Goal: Information Seeking & Learning: Learn about a topic

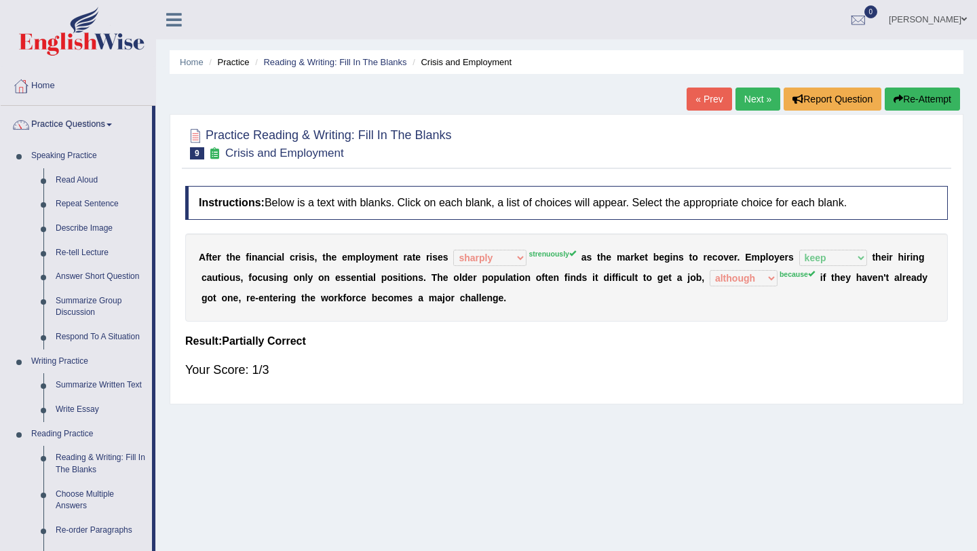
select select "sharply"
select select "keep"
select select "although"
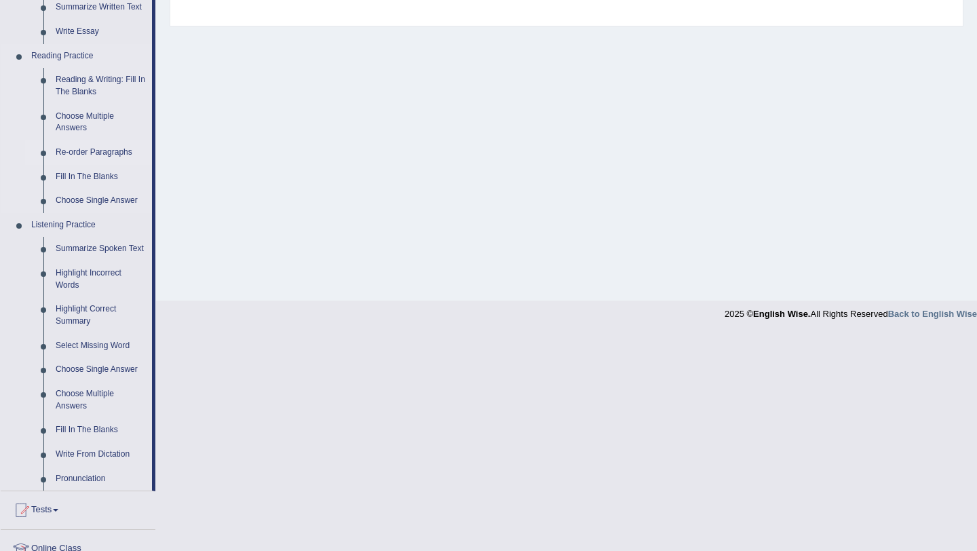
scroll to position [394, 0]
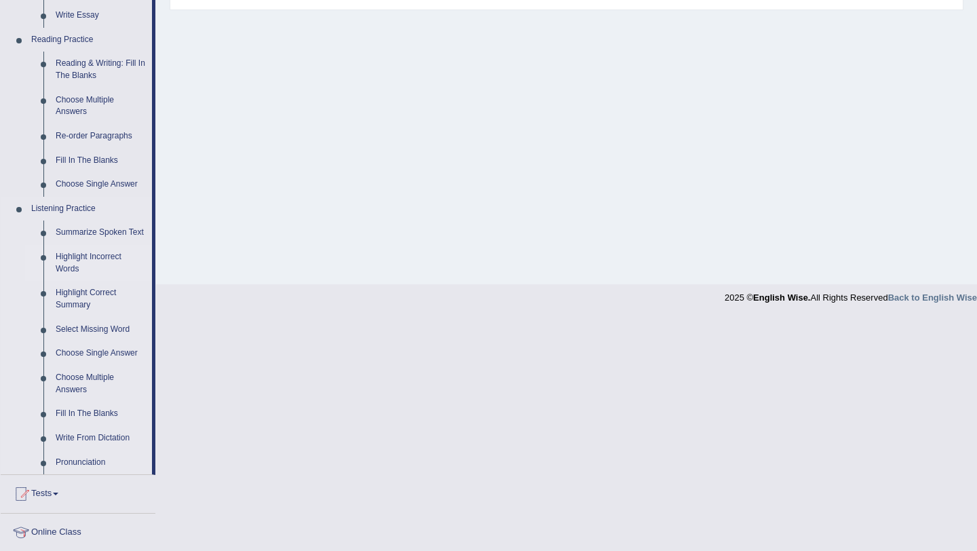
click at [88, 268] on link "Highlight Incorrect Words" at bounding box center [101, 263] width 102 height 36
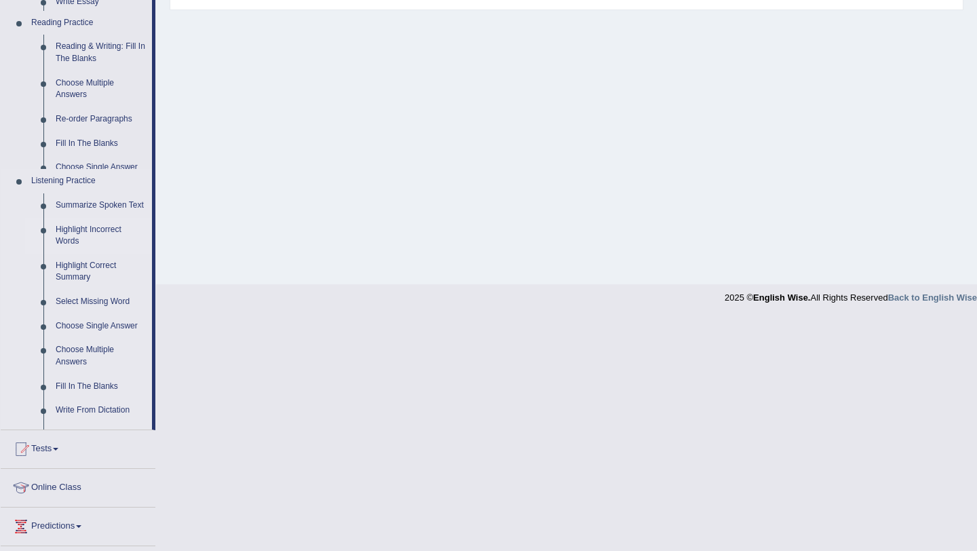
scroll to position [161, 0]
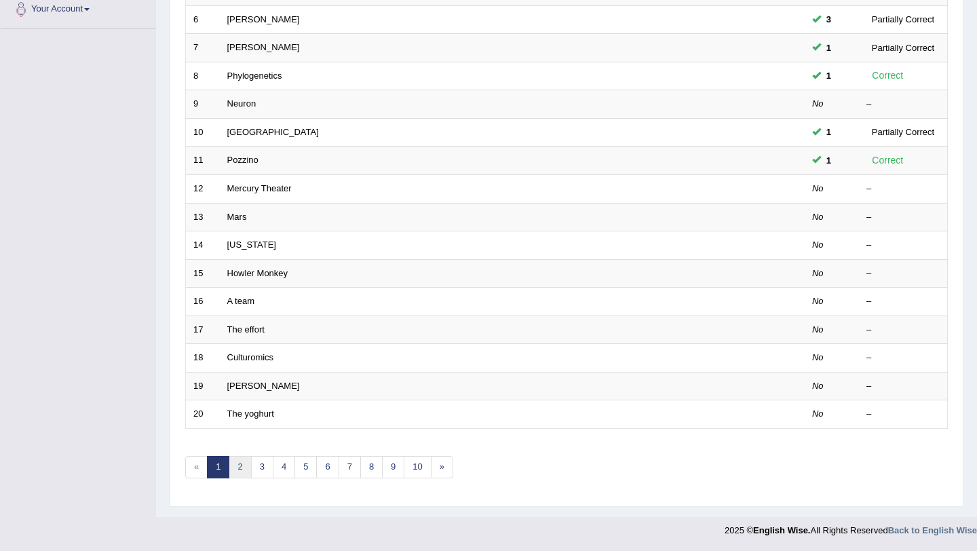
click at [244, 465] on link "2" at bounding box center [240, 467] width 22 height 22
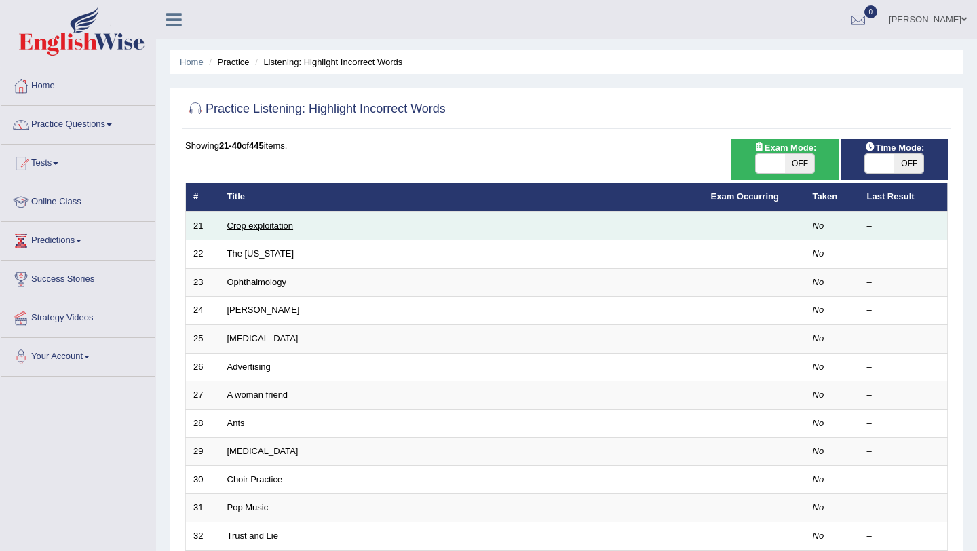
click at [290, 225] on link "Crop exploitation" at bounding box center [260, 225] width 66 height 10
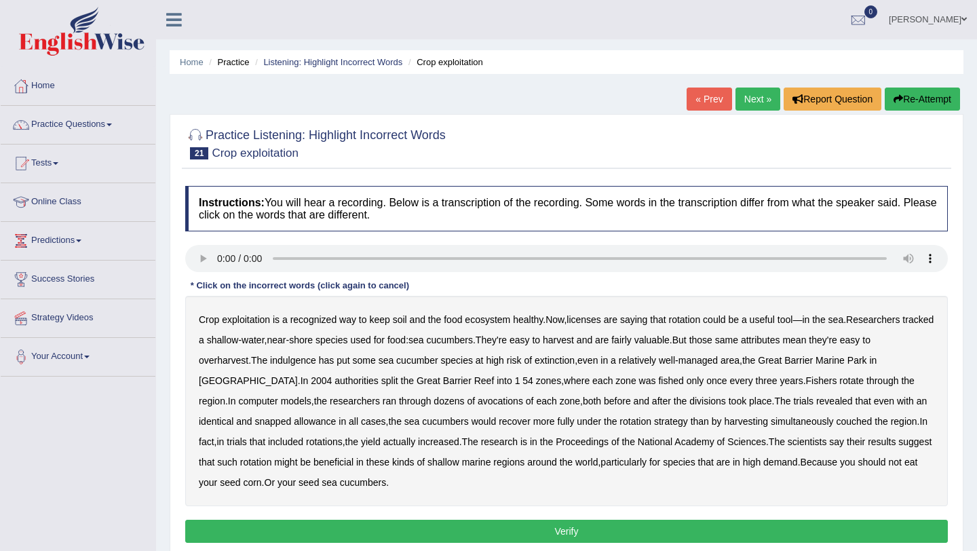
click at [601, 317] on b "licenses" at bounding box center [583, 319] width 35 height 11
click at [301, 361] on b "indulgence" at bounding box center [293, 360] width 46 height 11
click at [478, 401] on b "avocations" at bounding box center [500, 400] width 45 height 11
click at [374, 528] on button "Verify" at bounding box center [566, 531] width 762 height 23
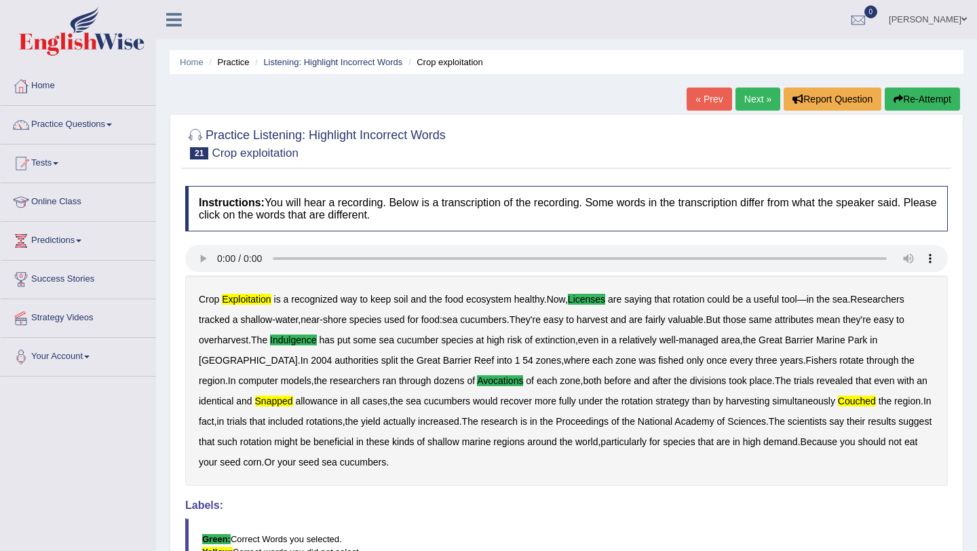
click at [749, 109] on link "Next »" at bounding box center [757, 99] width 45 height 23
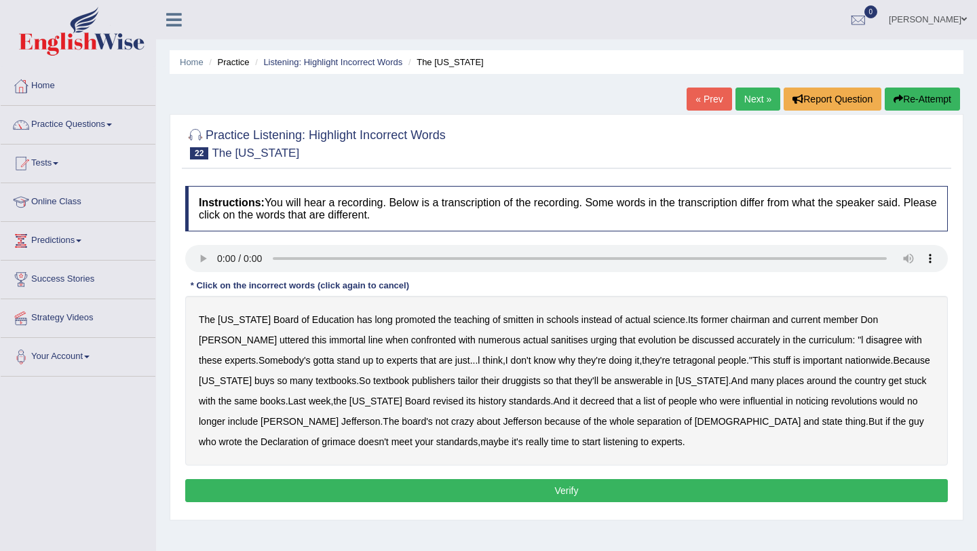
click at [503, 320] on b "smitten" at bounding box center [518, 319] width 31 height 11
click at [608, 361] on b "doing" at bounding box center [619, 360] width 23 height 11
click at [558, 362] on b "why" at bounding box center [566, 360] width 17 height 11
click at [578, 362] on b "they're" at bounding box center [592, 360] width 28 height 11
click at [651, 368] on div "The Texas Board of Education has long promoted the teaching of smitten in schoo…" at bounding box center [566, 381] width 762 height 170
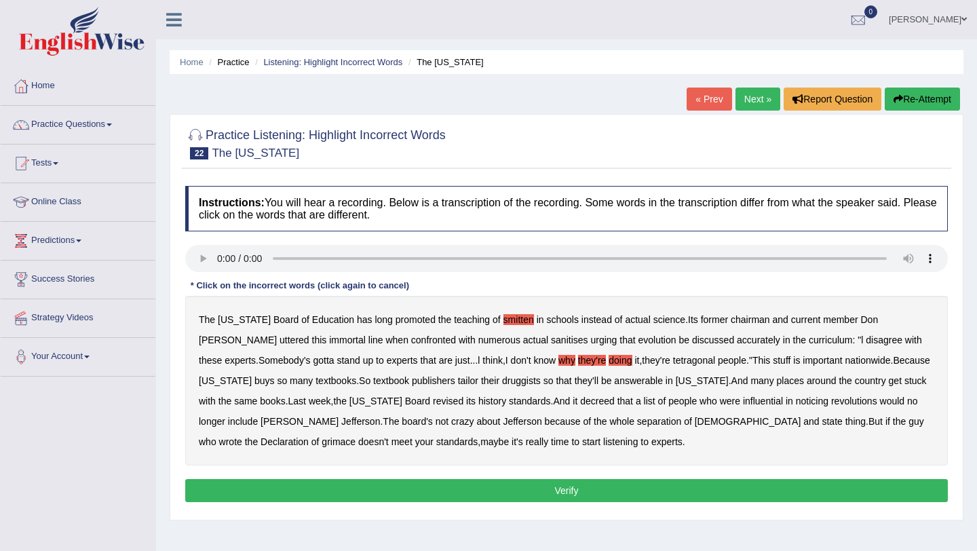
click at [673, 361] on b "tetragonal" at bounding box center [694, 360] width 42 height 11
click at [578, 357] on b "they're" at bounding box center [592, 360] width 28 height 11
click at [608, 365] on b "doing" at bounding box center [619, 360] width 23 height 11
click at [558, 358] on b "why" at bounding box center [566, 360] width 17 height 11
click at [831, 406] on b "revolutions" at bounding box center [854, 400] width 46 height 11
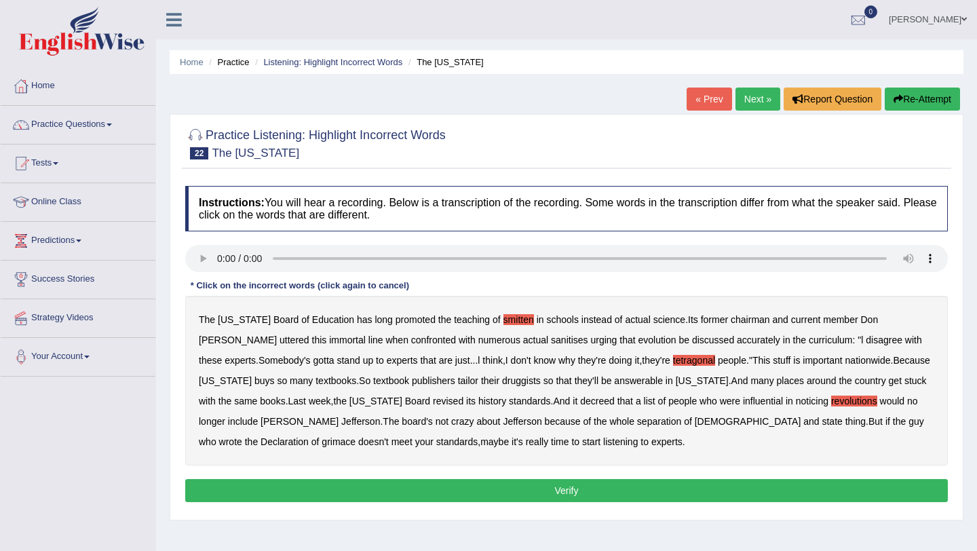
click at [796, 400] on b "noticing" at bounding box center [812, 400] width 33 height 11
click at [831, 402] on b "revolutions" at bounding box center [854, 400] width 46 height 11
click at [355, 436] on b "grimace" at bounding box center [339, 441] width 34 height 11
click at [615, 492] on button "Verify" at bounding box center [566, 490] width 762 height 23
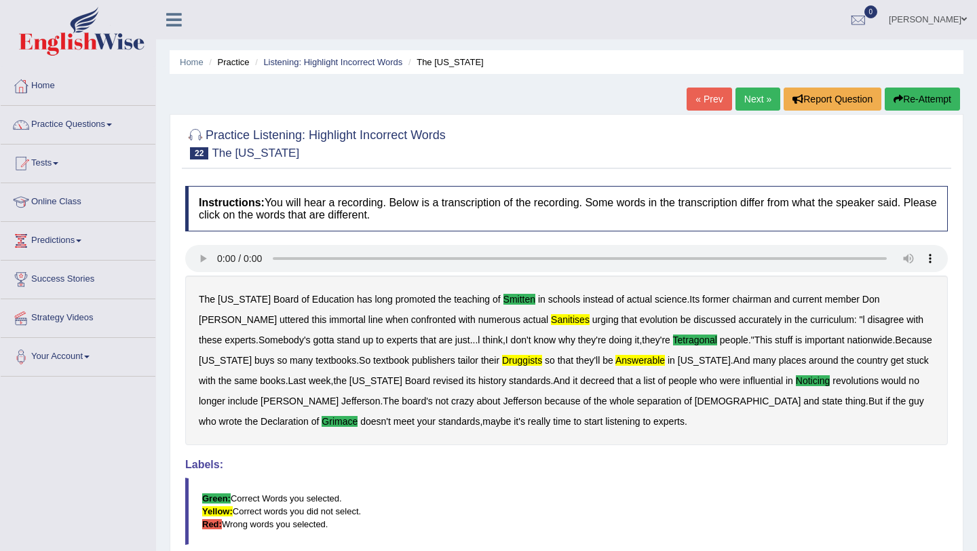
click at [757, 106] on link "Next »" at bounding box center [757, 99] width 45 height 23
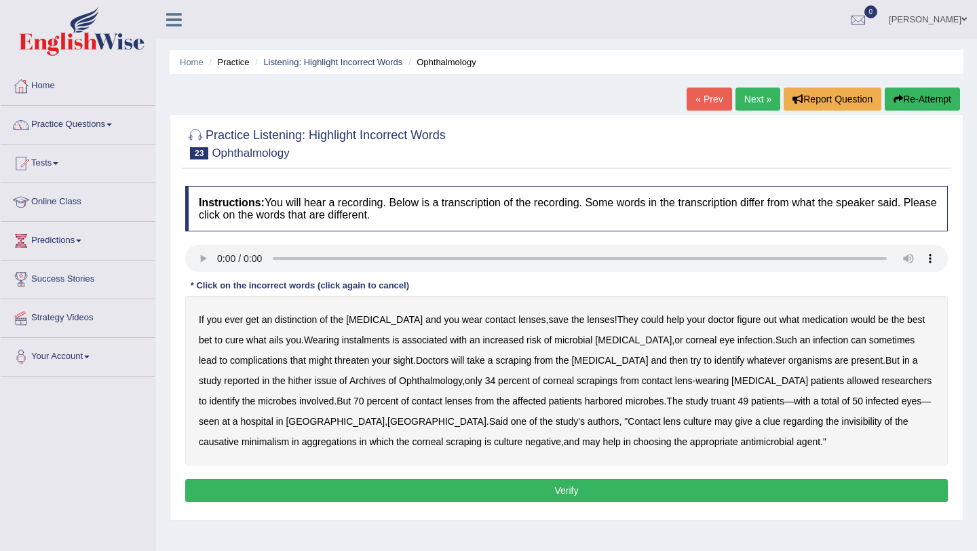
click at [302, 320] on b "distinction" at bounding box center [296, 319] width 42 height 11
click at [571, 363] on b "cornea" at bounding box center [609, 360] width 77 height 11
click at [842, 423] on b "invisibility" at bounding box center [862, 421] width 40 height 11
click at [511, 482] on button "Verify" at bounding box center [566, 490] width 762 height 23
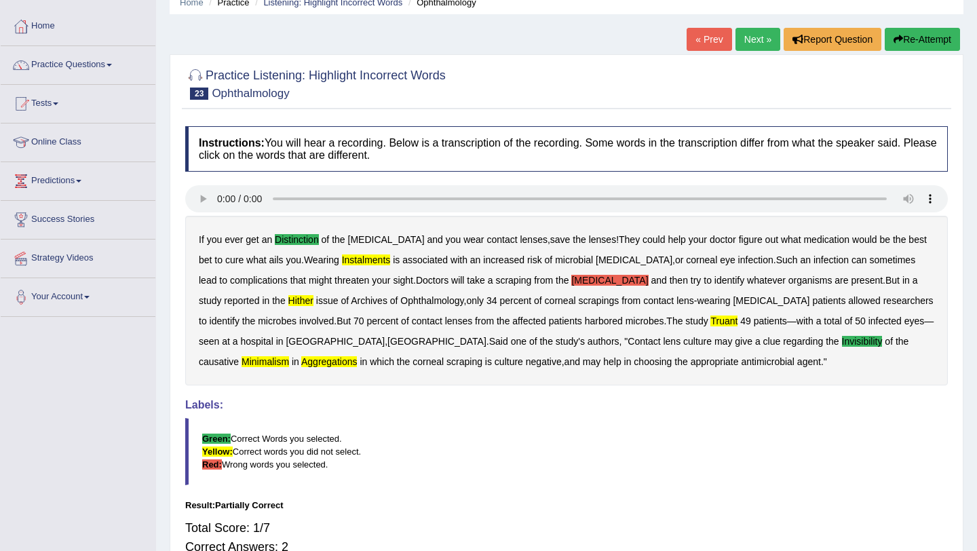
scroll to position [7, 0]
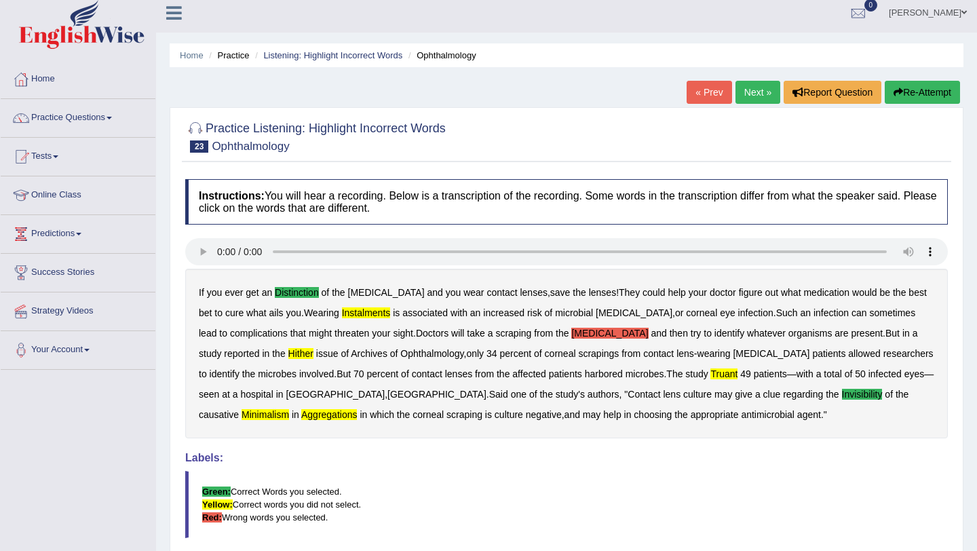
click at [758, 95] on link "Next »" at bounding box center [757, 92] width 45 height 23
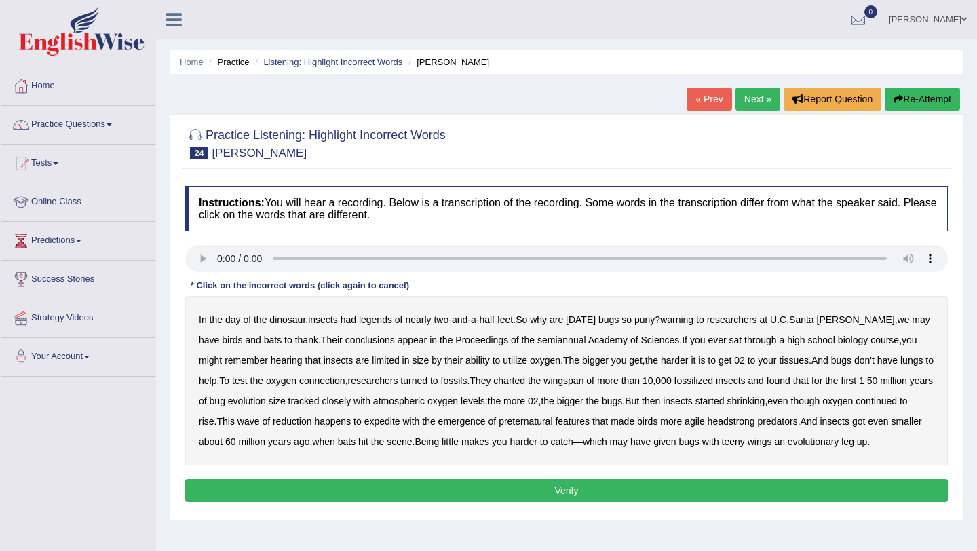
click at [765, 89] on link "Next »" at bounding box center [757, 99] width 45 height 23
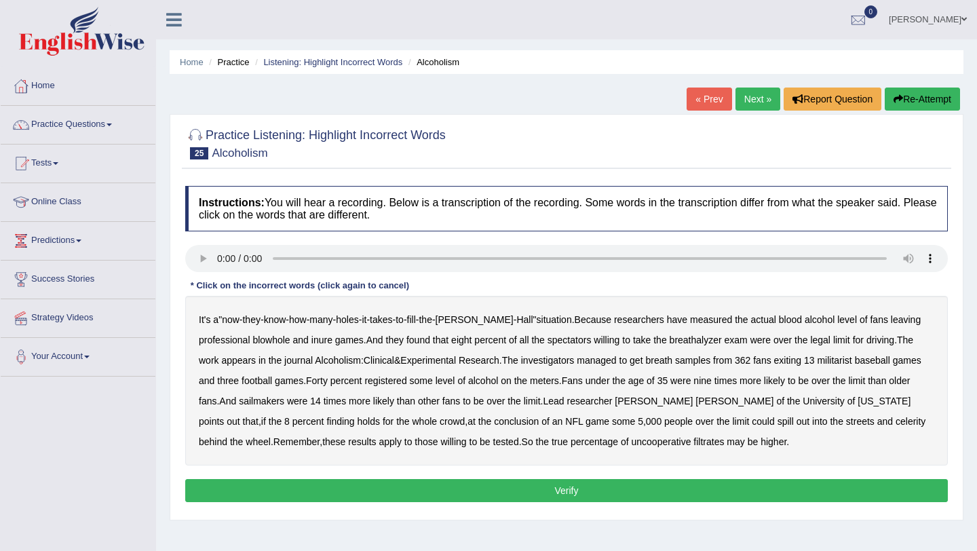
click at [623, 496] on button "Verify" at bounding box center [566, 490] width 762 height 23
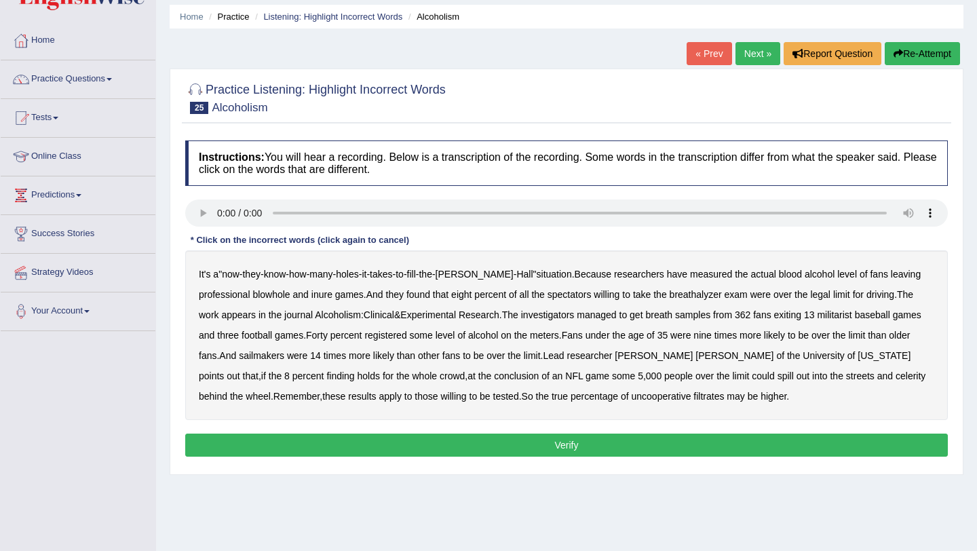
scroll to position [41, 0]
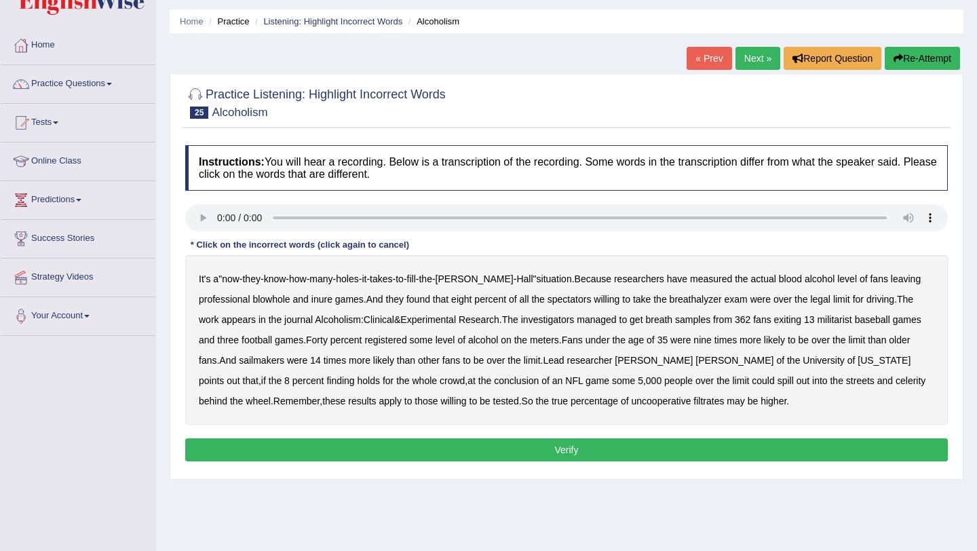
click at [909, 55] on button "Re-Attempt" at bounding box center [922, 58] width 75 height 23
click at [330, 297] on b "inure" at bounding box center [321, 299] width 21 height 11
click at [343, 319] on b "Alcoholism" at bounding box center [338, 319] width 46 height 11
click at [633, 438] on div "Instructions: You will hear a recording. Below is a transcription of the record…" at bounding box center [566, 305] width 769 height 334
click at [612, 450] on button "Verify" at bounding box center [566, 449] width 762 height 23
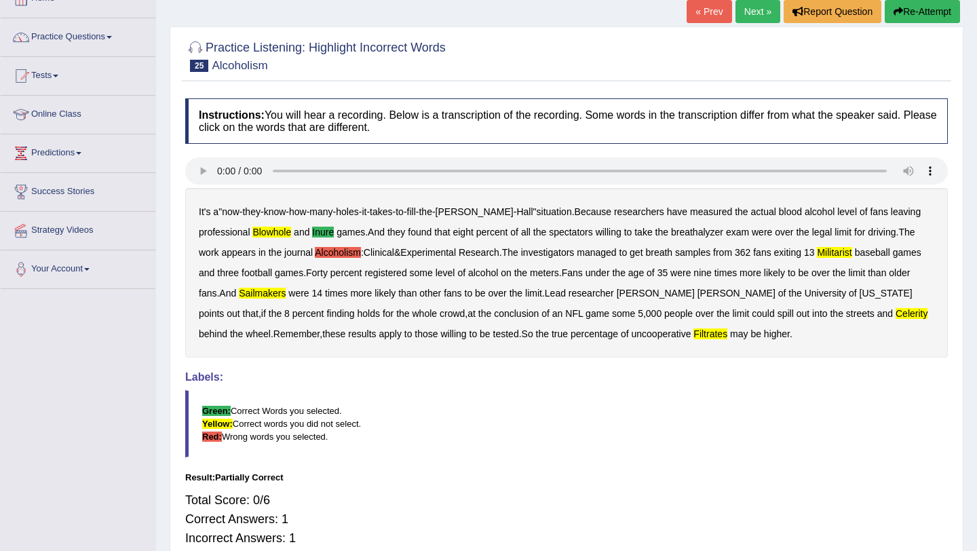
scroll to position [85, 0]
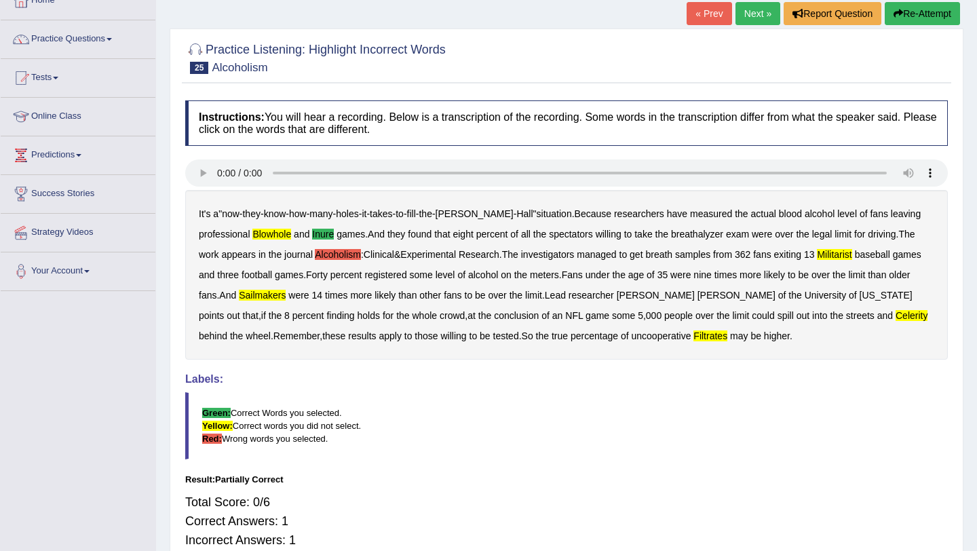
click at [751, 19] on link "Next »" at bounding box center [757, 13] width 45 height 23
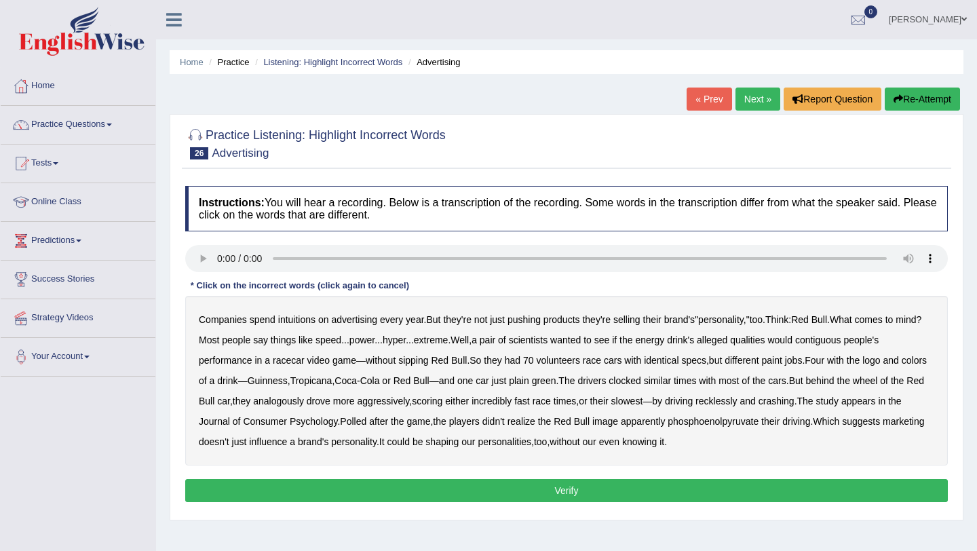
click at [300, 322] on b "intuitions" at bounding box center [296, 319] width 37 height 11
click at [448, 342] on b "extreme" at bounding box center [431, 339] width 35 height 11
click at [640, 383] on b "clocked" at bounding box center [624, 380] width 32 height 11
click at [651, 486] on button "Verify" at bounding box center [566, 490] width 762 height 23
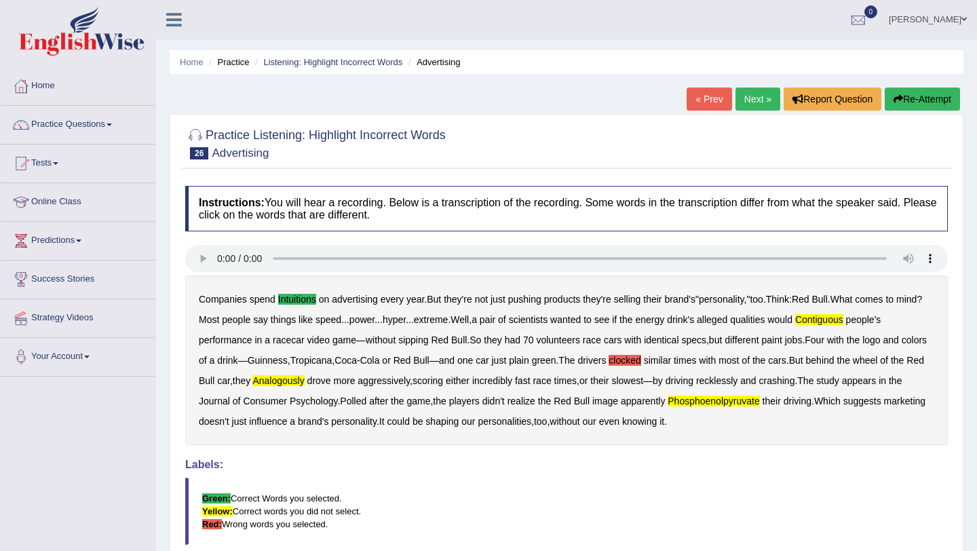
click at [750, 96] on link "Next »" at bounding box center [757, 99] width 45 height 23
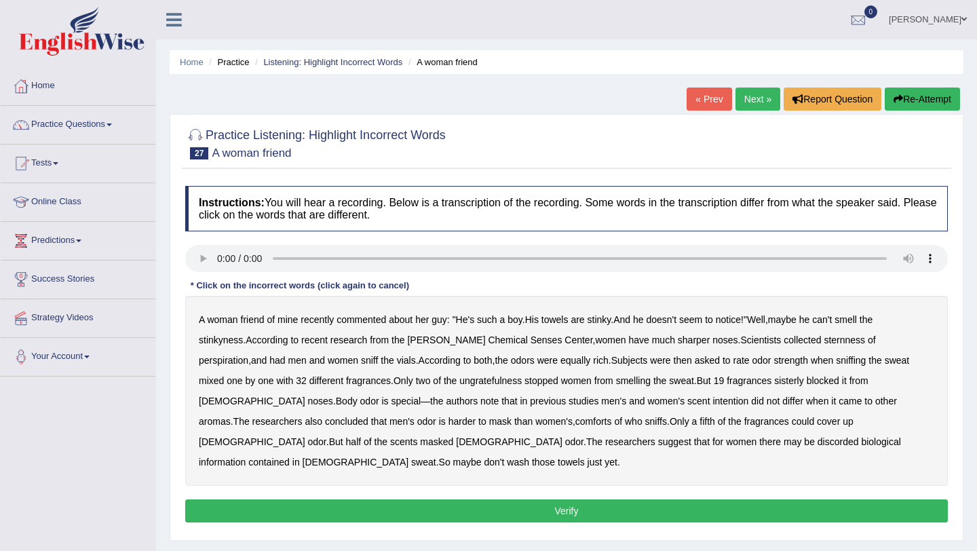
click at [857, 319] on b "smell" at bounding box center [845, 319] width 22 height 11
click at [231, 416] on b "aromas" at bounding box center [215, 421] width 32 height 11
click at [575, 425] on b "comforts" at bounding box center [593, 421] width 37 height 11
click at [326, 436] on b "odor" at bounding box center [317, 441] width 18 height 11
click at [689, 499] on button "Verify" at bounding box center [566, 510] width 762 height 23
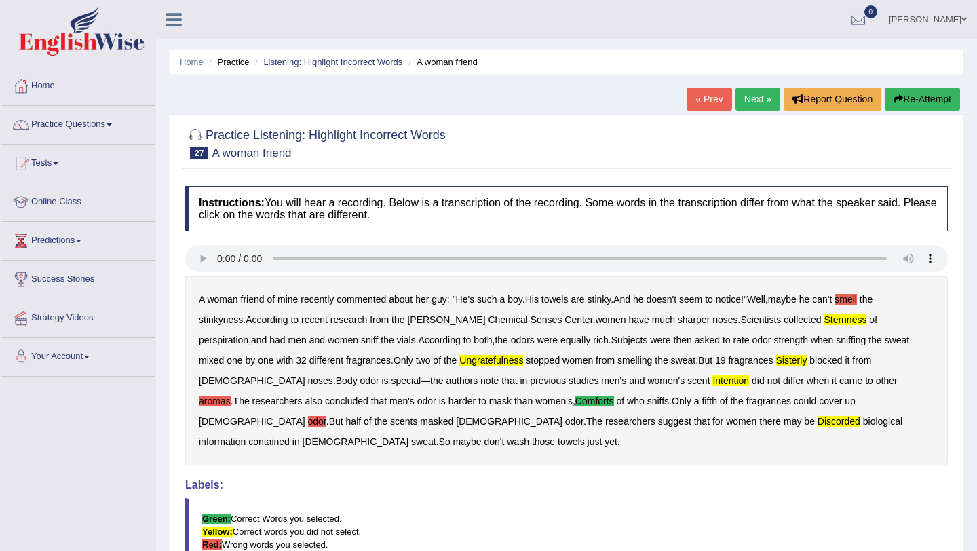
click at [750, 111] on div "« Prev Next » Report Question Re-Attempt" at bounding box center [824, 101] width 277 height 26
click at [758, 101] on link "Next »" at bounding box center [757, 99] width 45 height 23
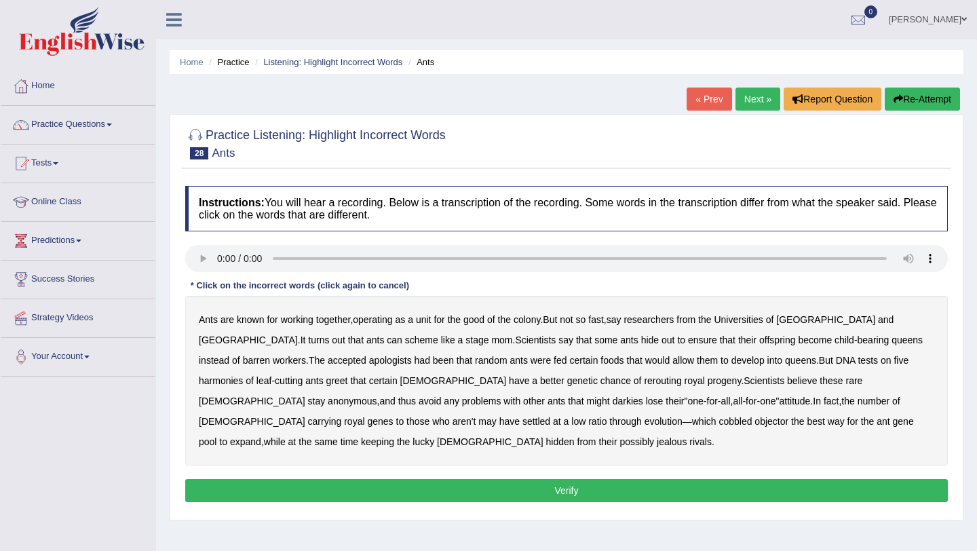
click at [328, 364] on b "accepted" at bounding box center [347, 360] width 39 height 11
click at [646, 404] on b "lose" at bounding box center [655, 400] width 18 height 11
click at [893, 416] on b "gene" at bounding box center [903, 421] width 21 height 11
click at [686, 436] on b "jealous" at bounding box center [672, 441] width 30 height 11
click at [815, 488] on button "Verify" at bounding box center [566, 490] width 762 height 23
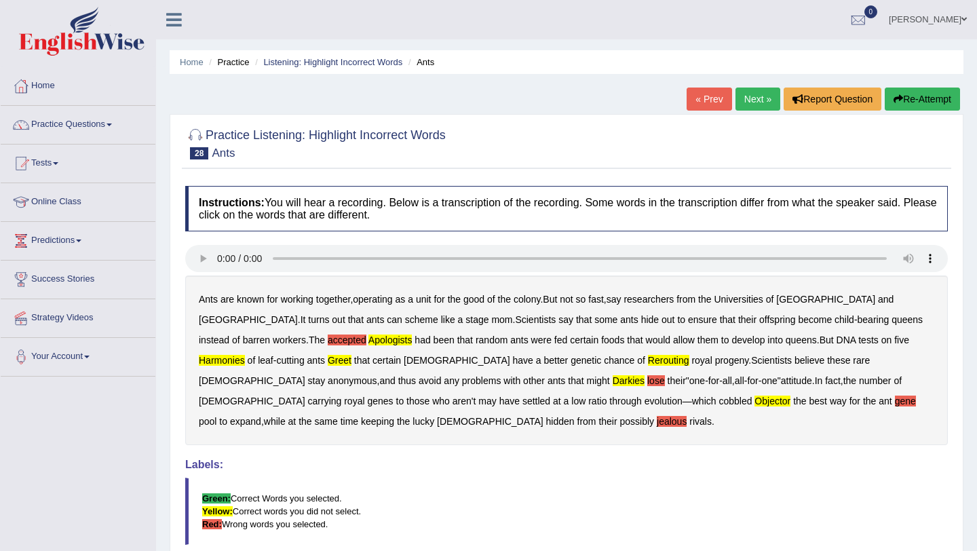
click at [748, 96] on link "Next »" at bounding box center [757, 99] width 45 height 23
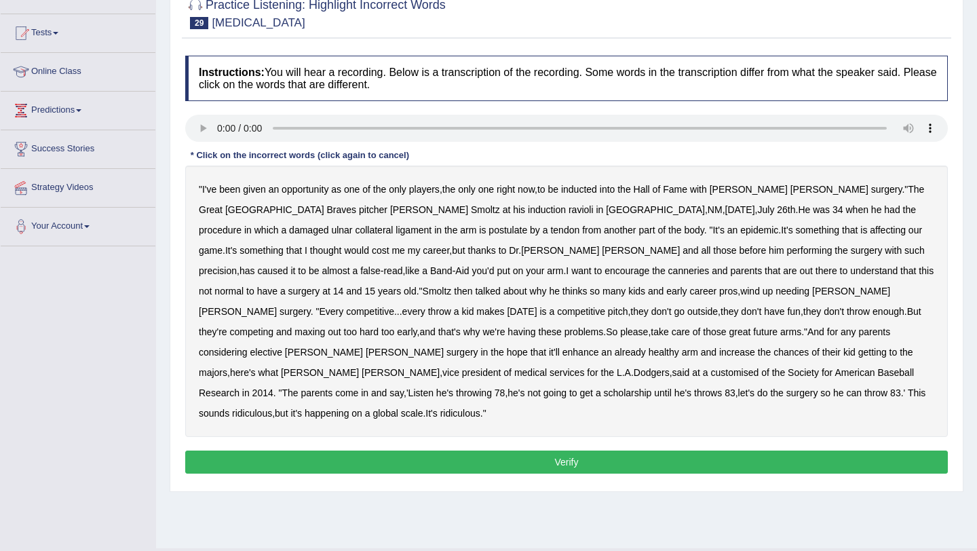
scroll to position [161, 0]
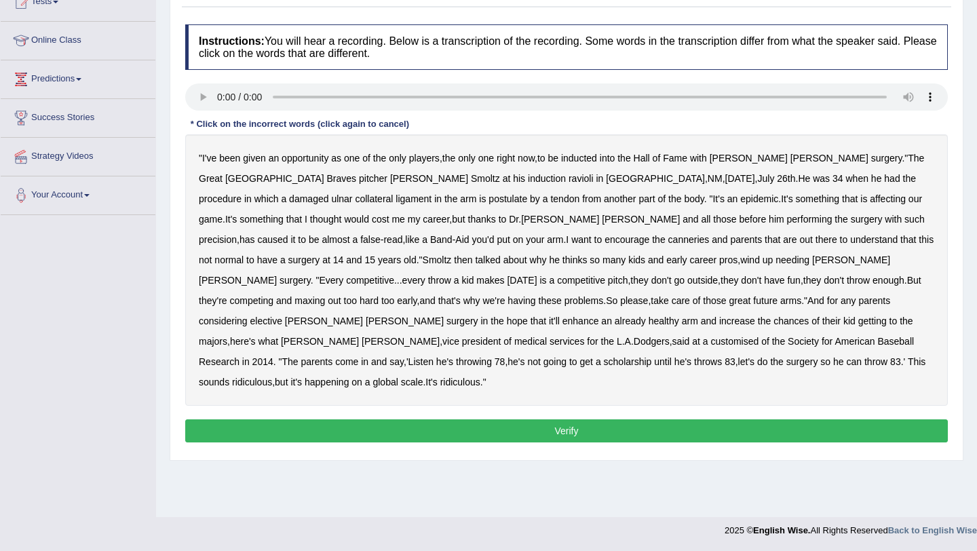
click at [707, 177] on b "NM" at bounding box center [714, 178] width 15 height 11
click at [381, 234] on b "false" at bounding box center [370, 239] width 20 height 11
click at [402, 234] on b "read" at bounding box center [392, 239] width 19 height 11
click at [394, 275] on b "competitive" at bounding box center [370, 280] width 48 height 11
click at [480, 376] on b "ridiculous" at bounding box center [460, 381] width 40 height 11
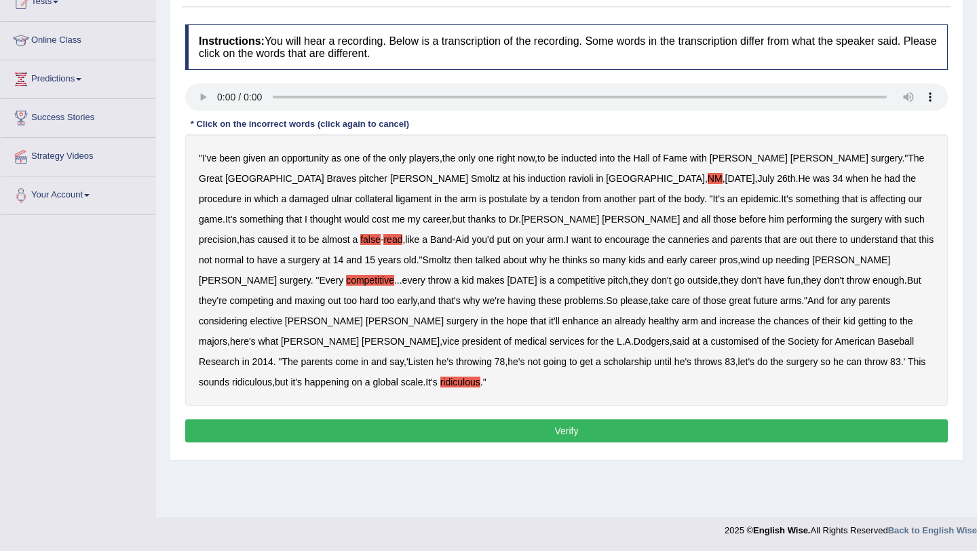
click at [480, 376] on b "ridiculous" at bounding box center [460, 381] width 40 height 11
click at [573, 419] on button "Verify" at bounding box center [566, 430] width 762 height 23
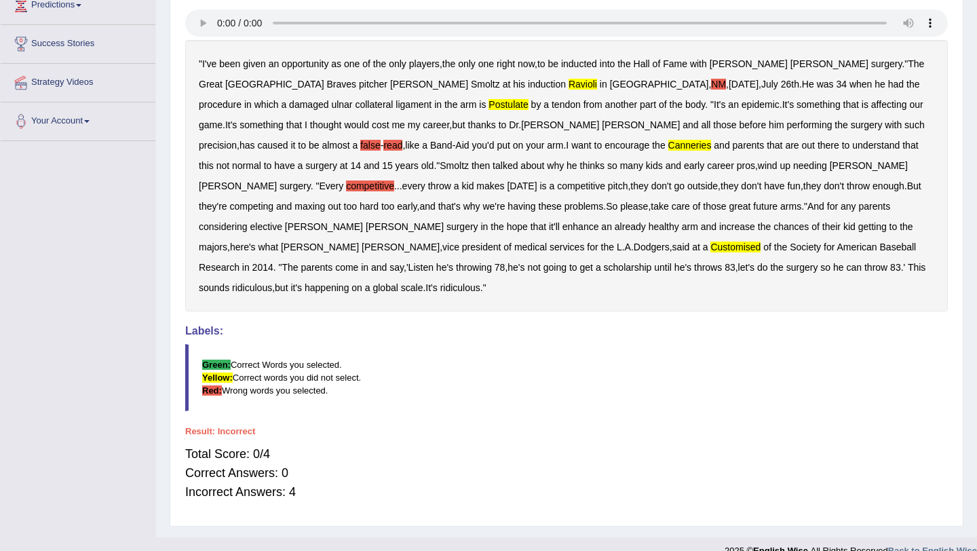
scroll to position [0, 0]
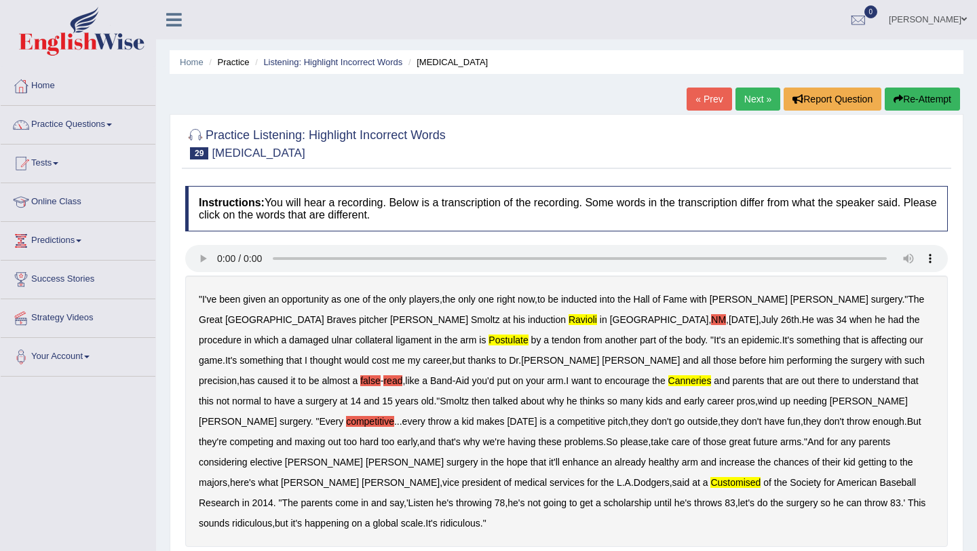
click at [763, 102] on link "Next »" at bounding box center [757, 99] width 45 height 23
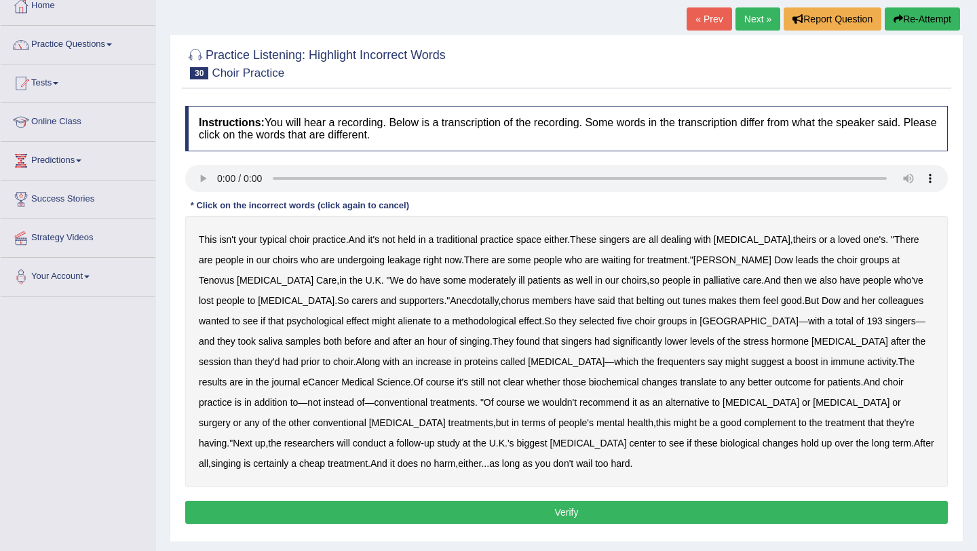
scroll to position [84, 0]
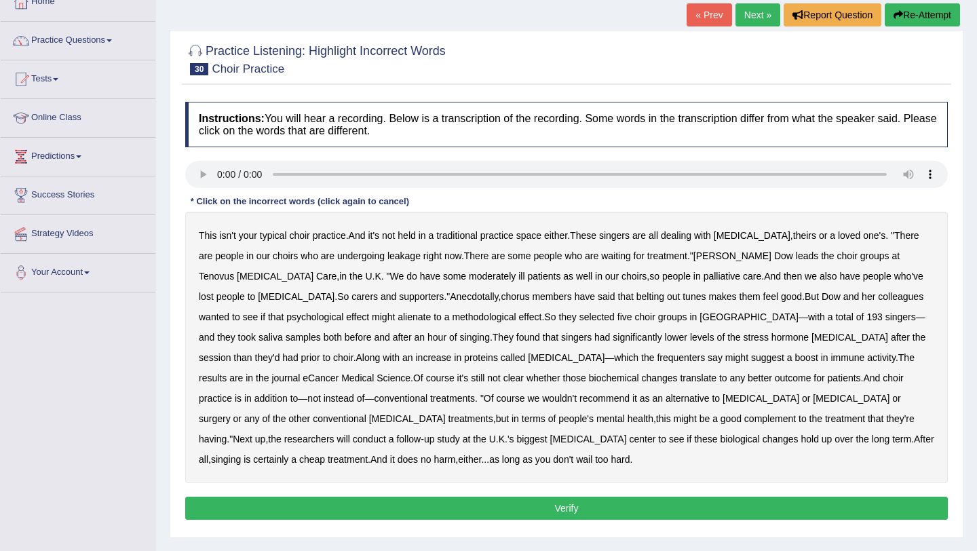
click at [273, 251] on b "choirs" at bounding box center [285, 255] width 25 height 11
click at [334, 291] on b "[MEDICAL_DATA]" at bounding box center [296, 296] width 77 height 11
click at [476, 501] on button "Verify" at bounding box center [566, 508] width 762 height 23
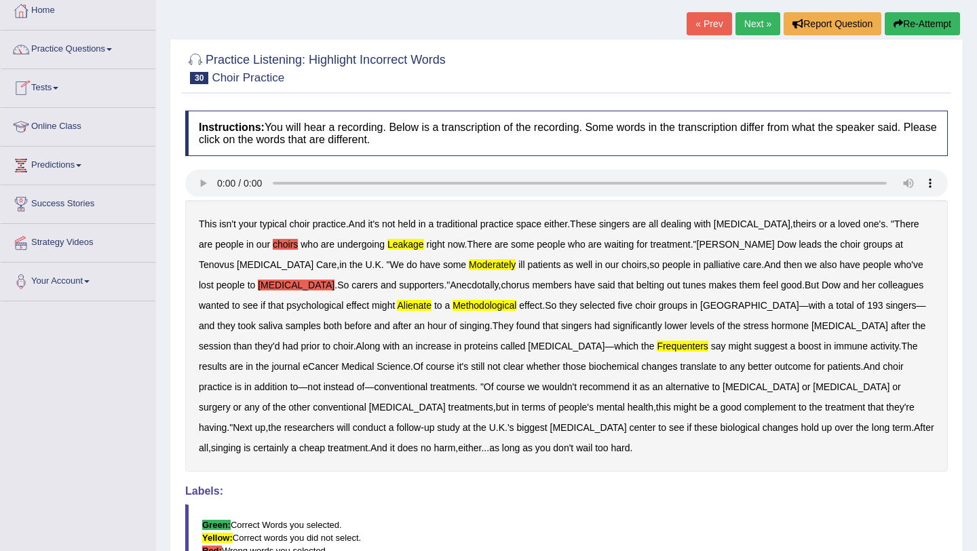
scroll to position [0, 0]
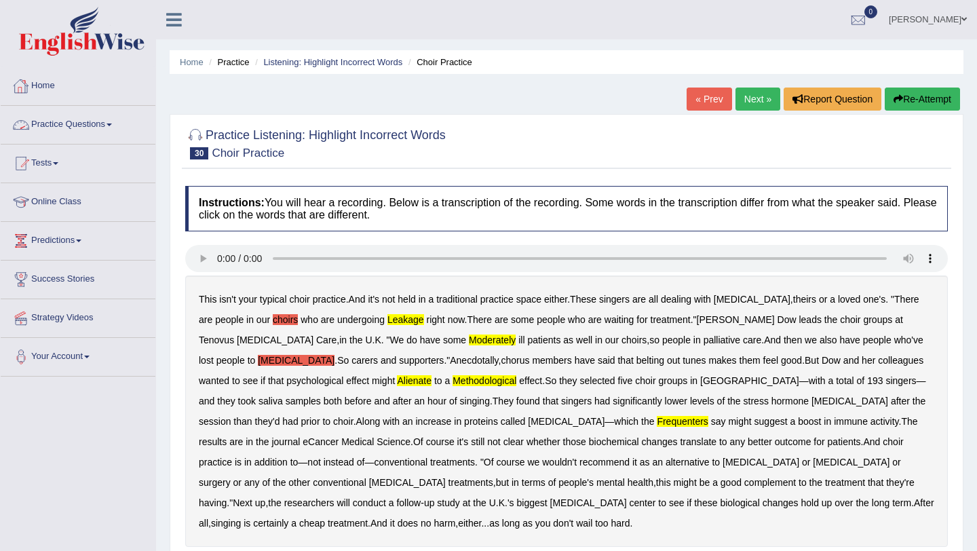
click at [112, 124] on span at bounding box center [108, 124] width 5 height 3
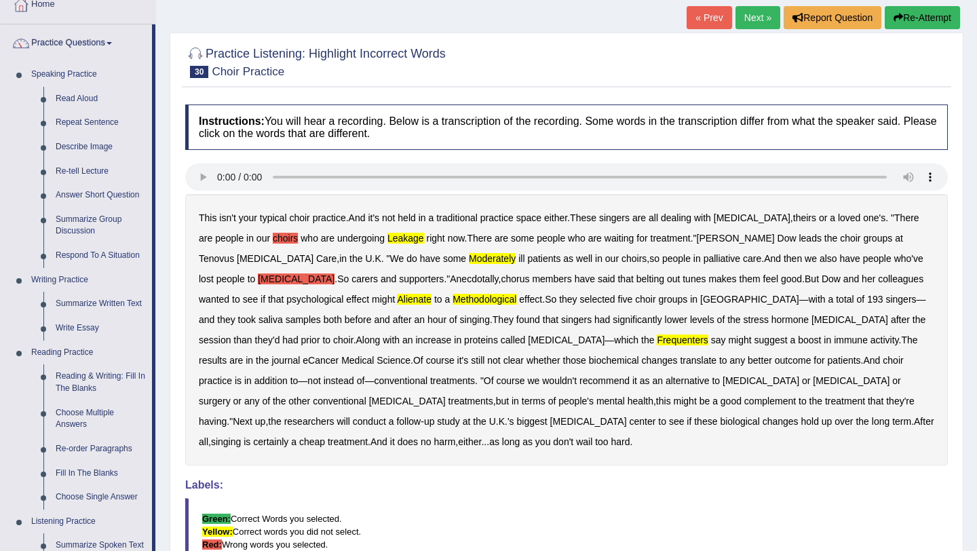
scroll to position [73, 0]
